Goal: Check status

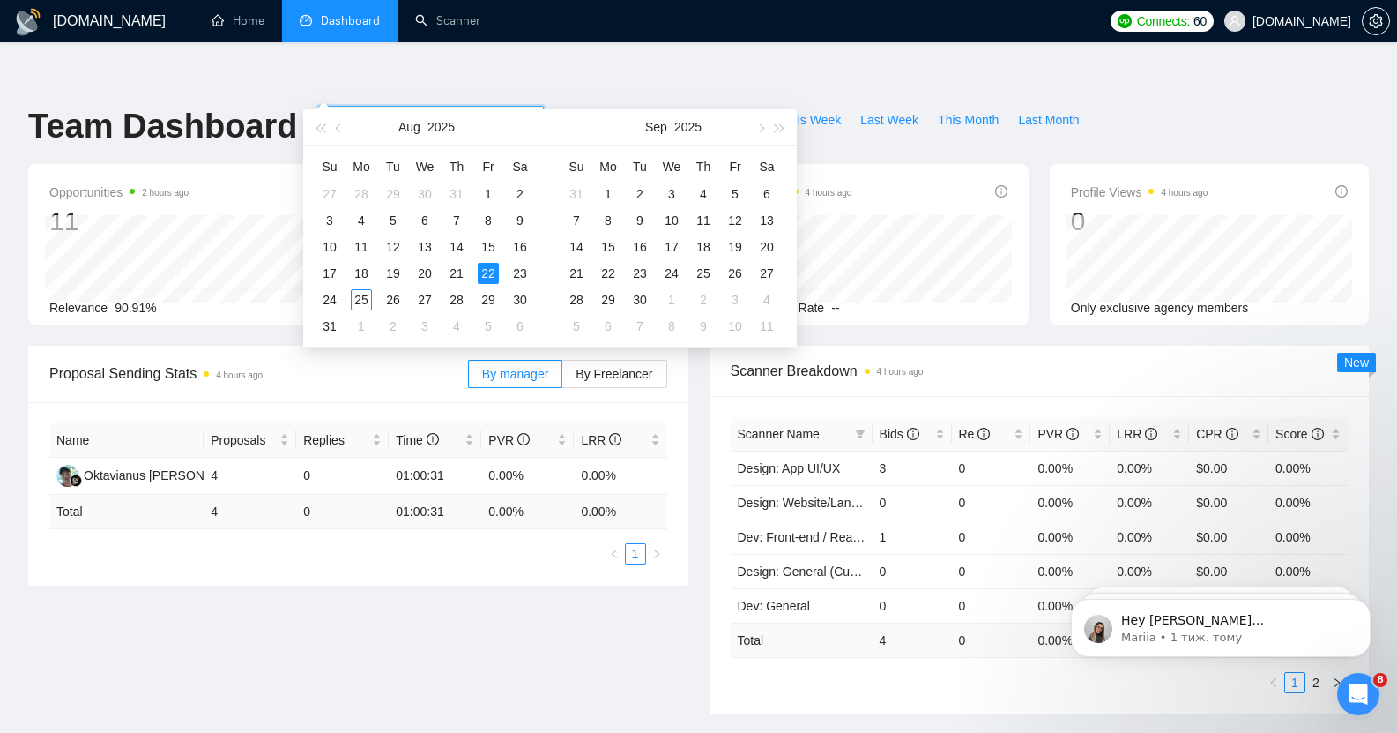
click at [365, 110] on input "[DATE]" at bounding box center [369, 119] width 80 height 19
type input "[DATE]"
click at [361, 269] on div "18" at bounding box center [361, 273] width 21 height 21
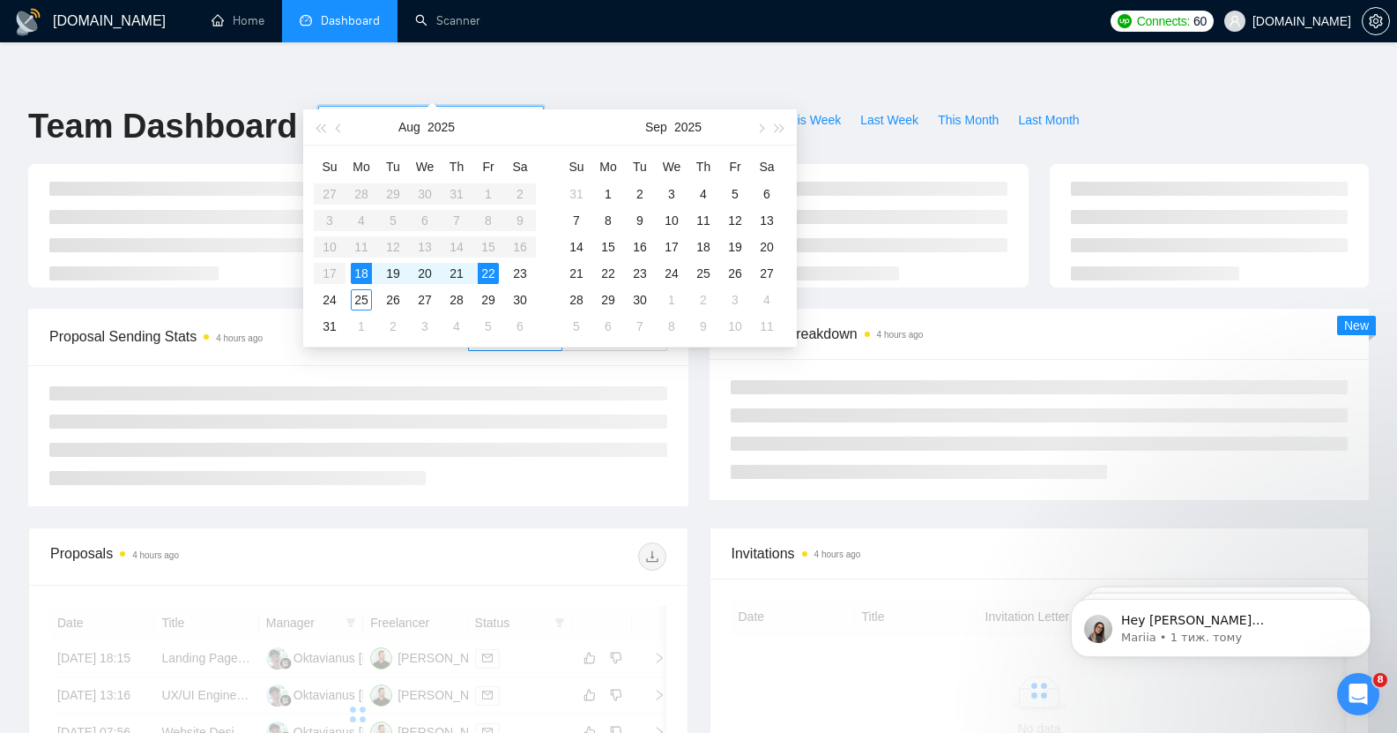
click at [450, 110] on input "[DATE]" at bounding box center [477, 119] width 80 height 19
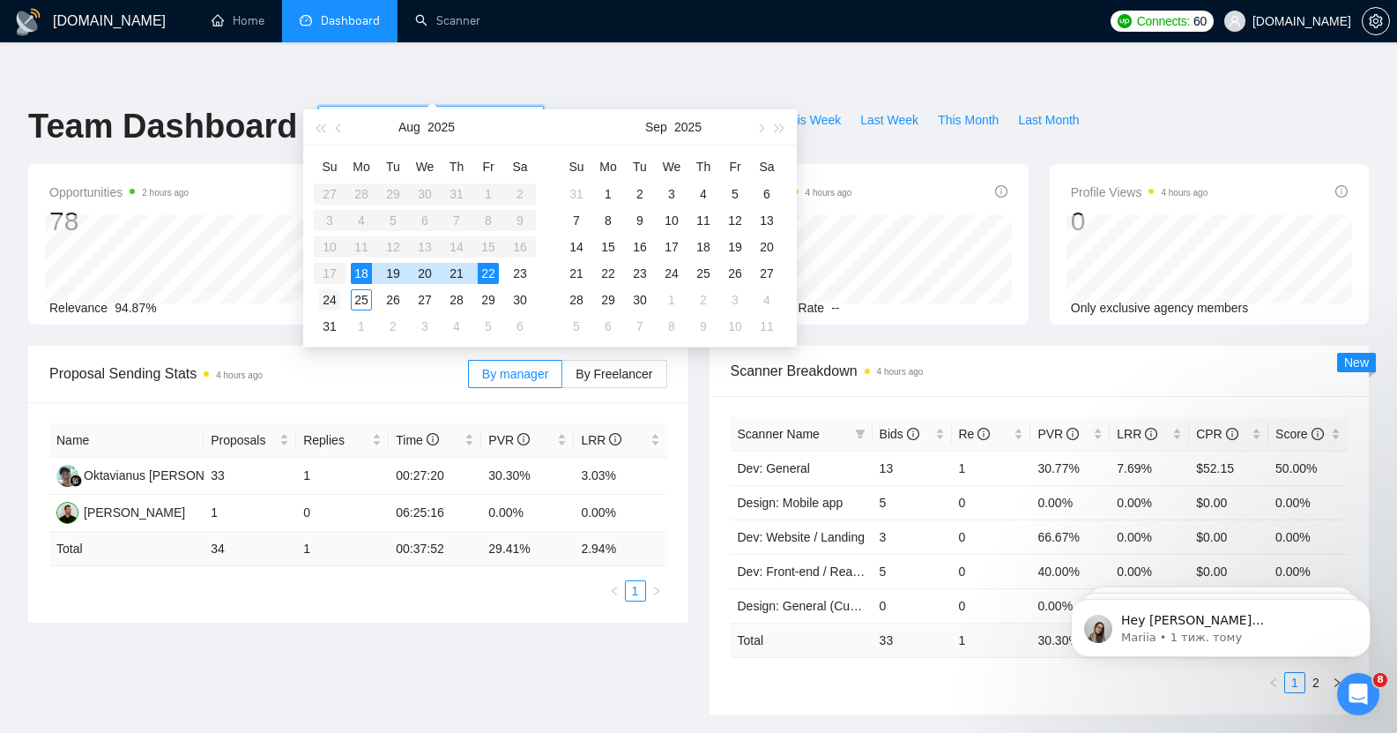
type input "[DATE]"
click at [323, 300] on div "24" at bounding box center [329, 299] width 21 height 21
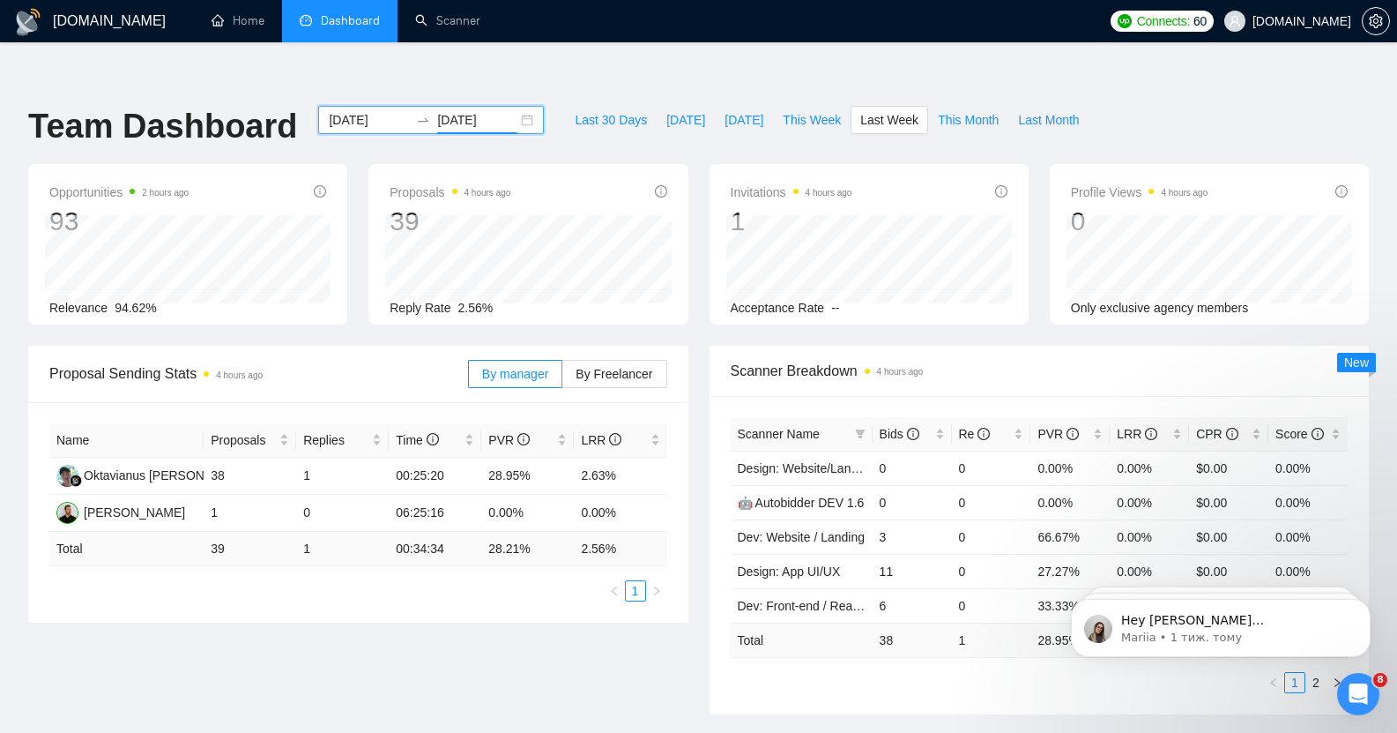
click at [347, 110] on input "[DATE]" at bounding box center [369, 119] width 80 height 19
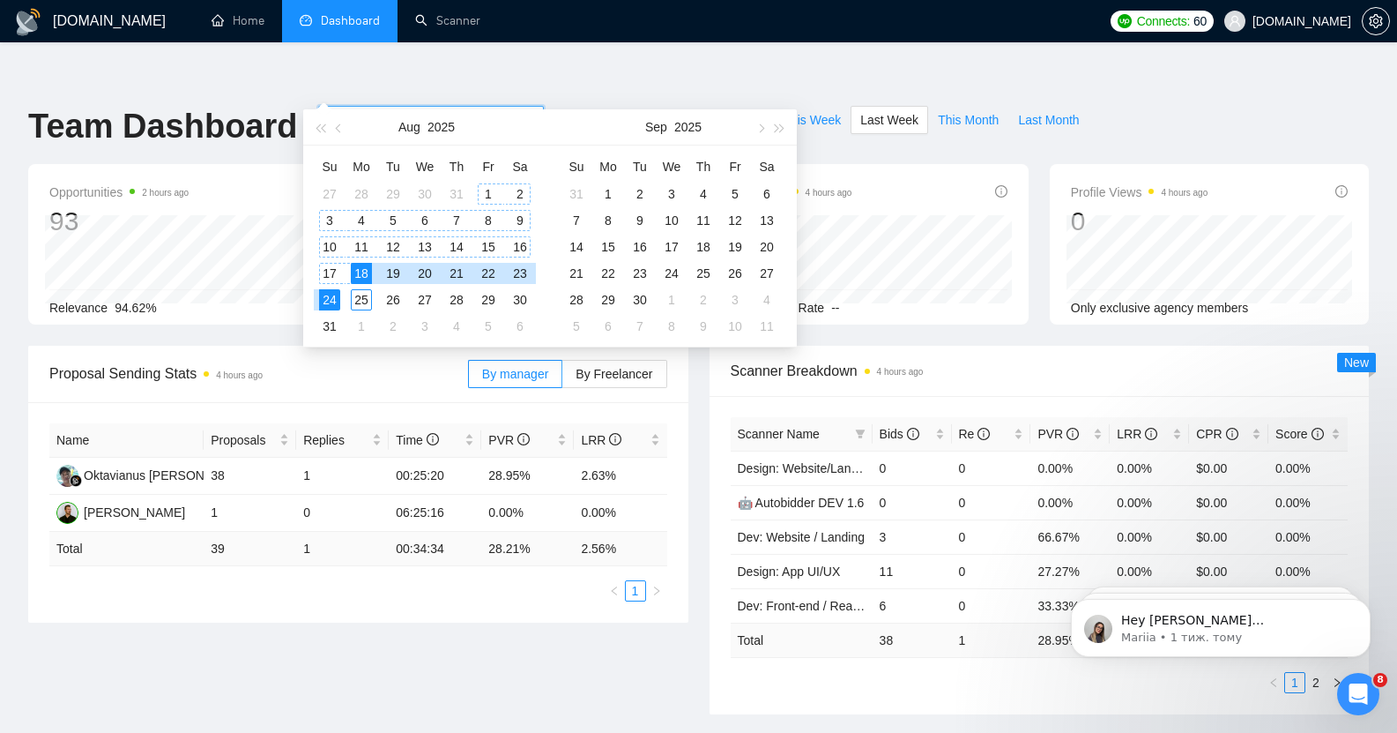
type input "[DATE]"
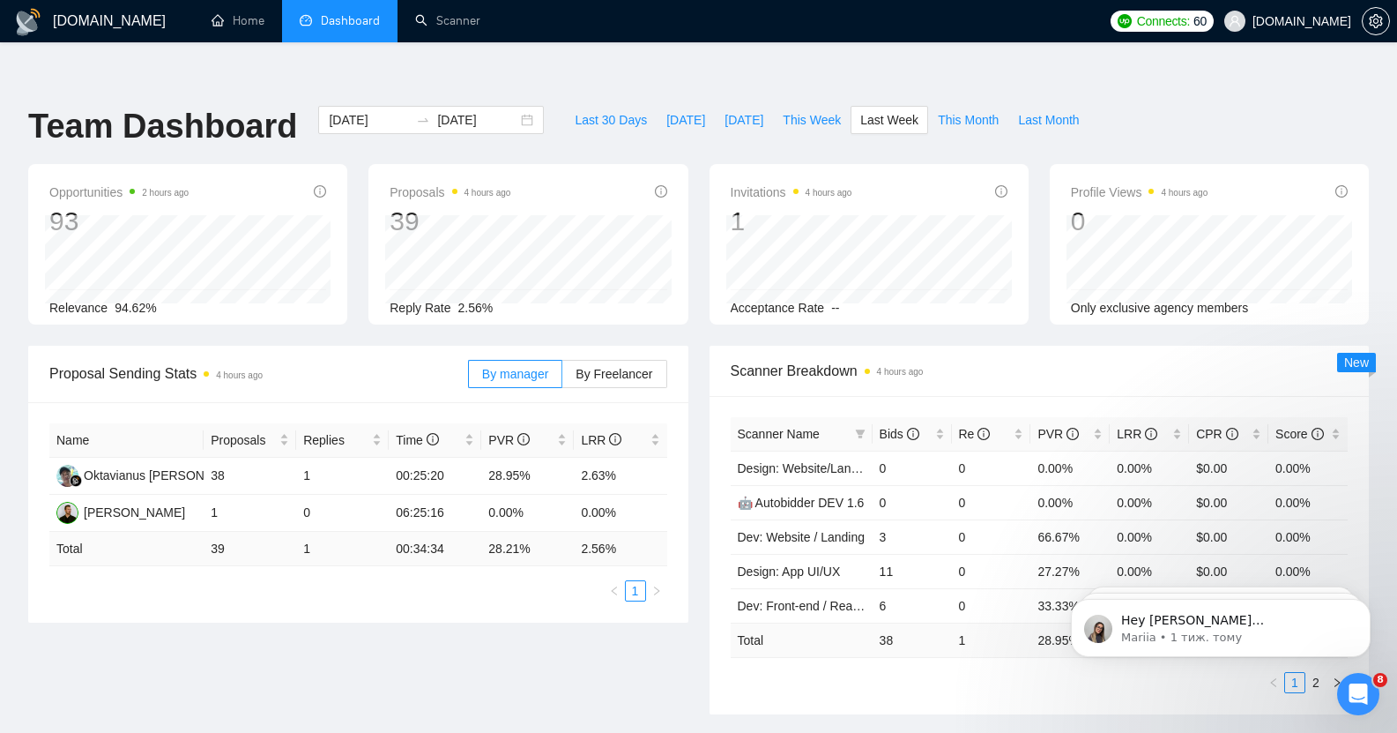
click at [562, 48] on div "[DOMAIN_NAME] Home Dashboard Scanner Connects: 60 [DOMAIN_NAME] Team Dashboard …" at bounding box center [698, 733] width 1397 height 1397
drag, startPoint x: 485, startPoint y: 510, endPoint x: 531, endPoint y: 512, distance: 45.9
click at [531, 532] on td "28.21 %" at bounding box center [527, 549] width 93 height 34
copy td "28.21 %"
drag, startPoint x: 579, startPoint y: 513, endPoint x: 626, endPoint y: 511, distance: 46.8
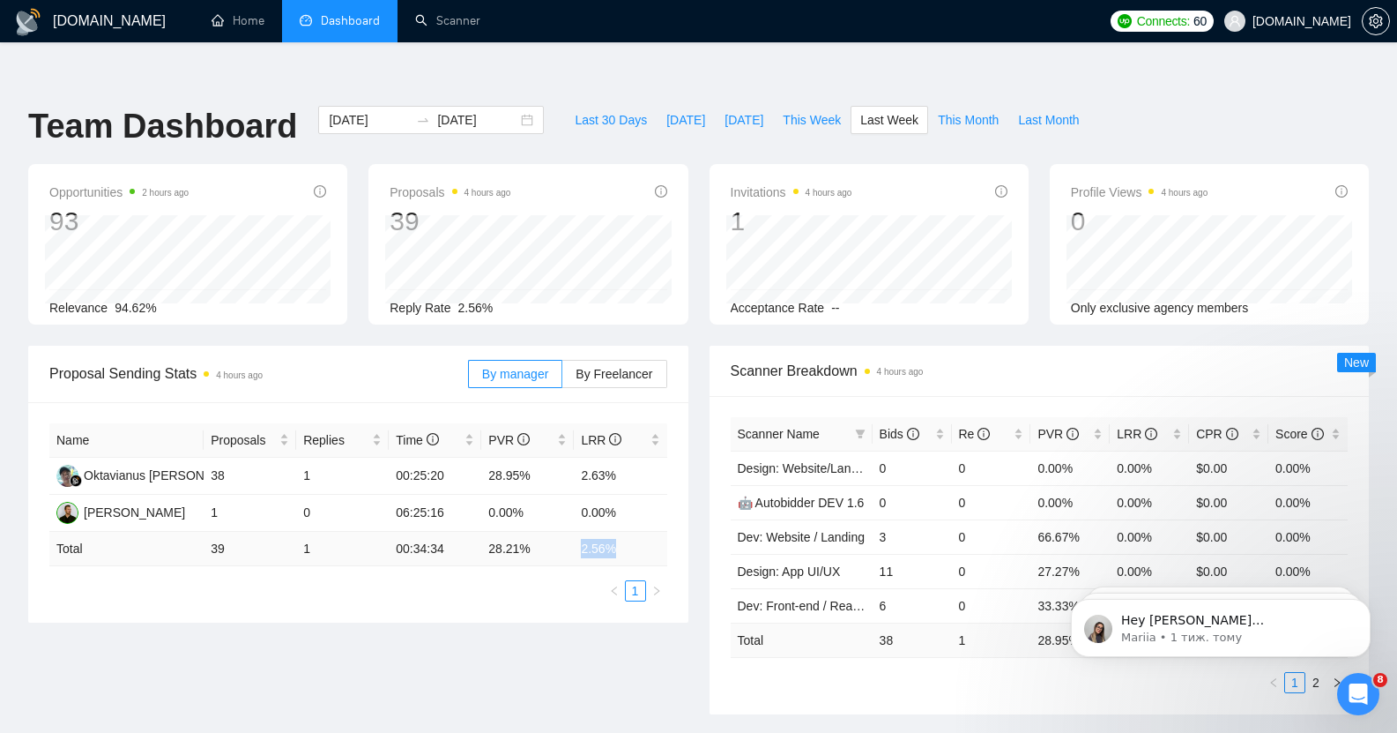
click at [626, 532] on td "2.56 %" at bounding box center [620, 549] width 93 height 34
copy td "2.56 %"
